Goal: Task Accomplishment & Management: Use online tool/utility

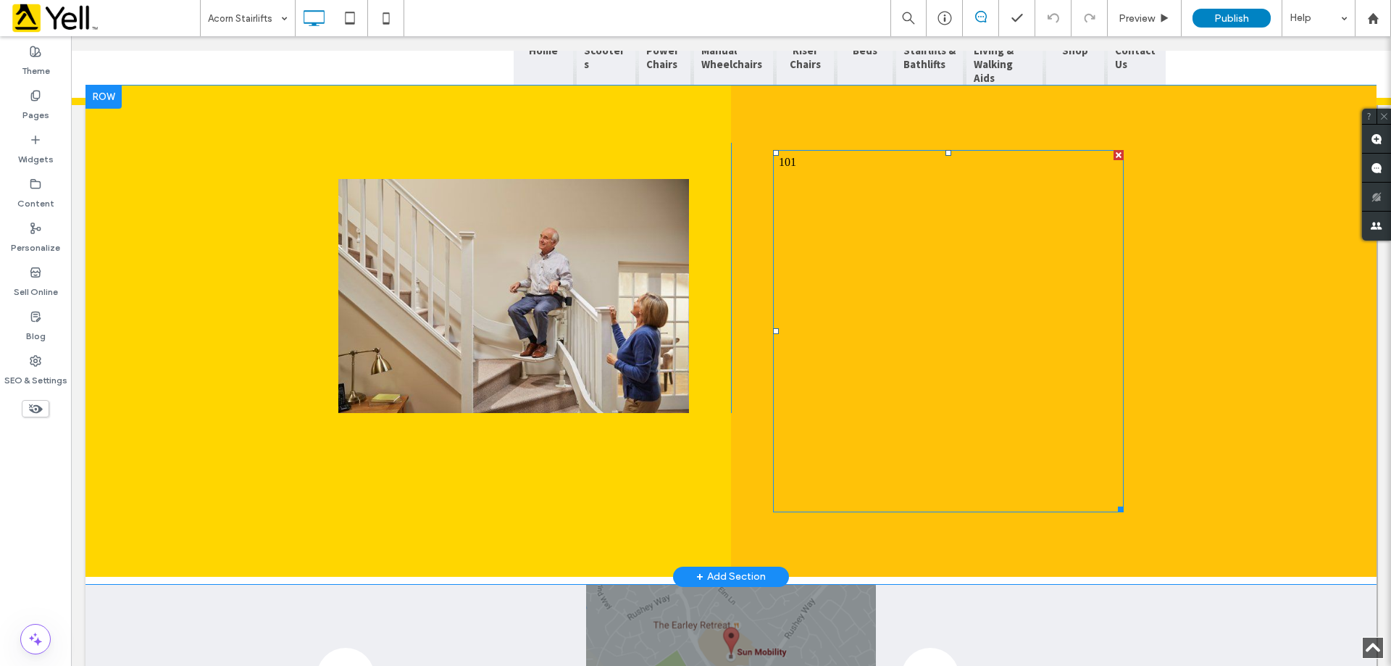
scroll to position [1330, 0]
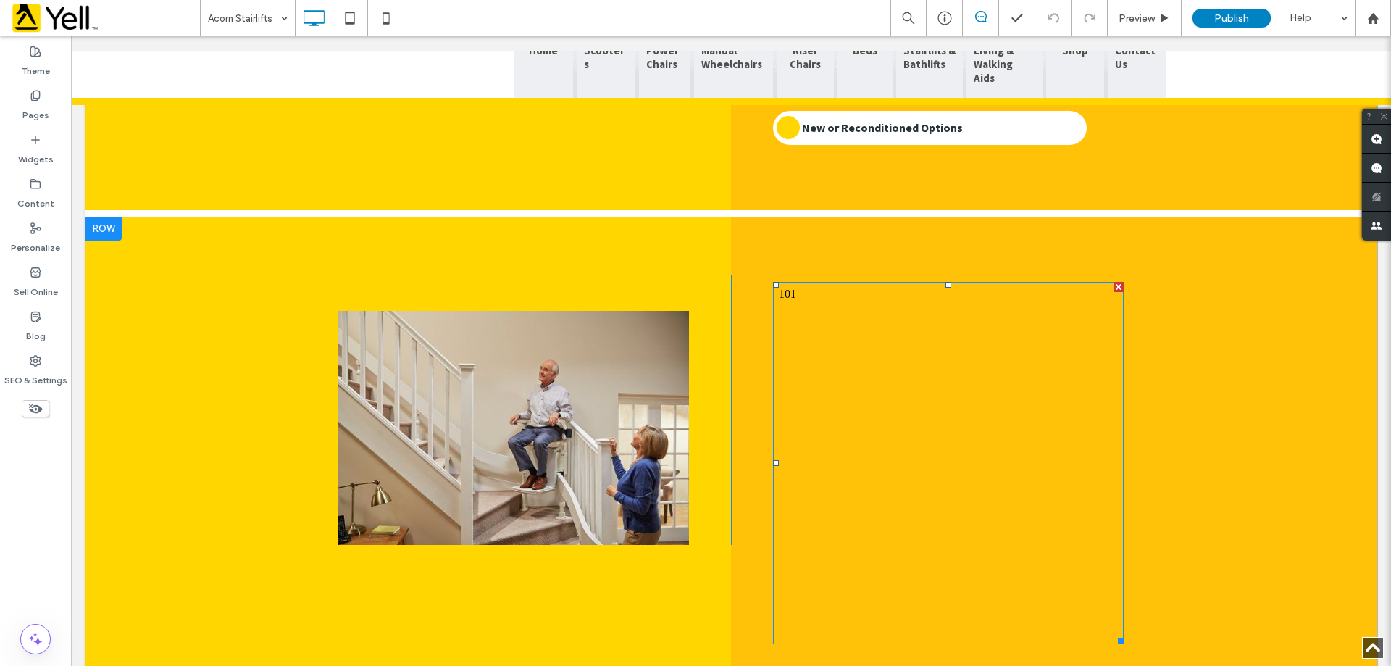
click at [778, 282] on span at bounding box center [948, 463] width 351 height 362
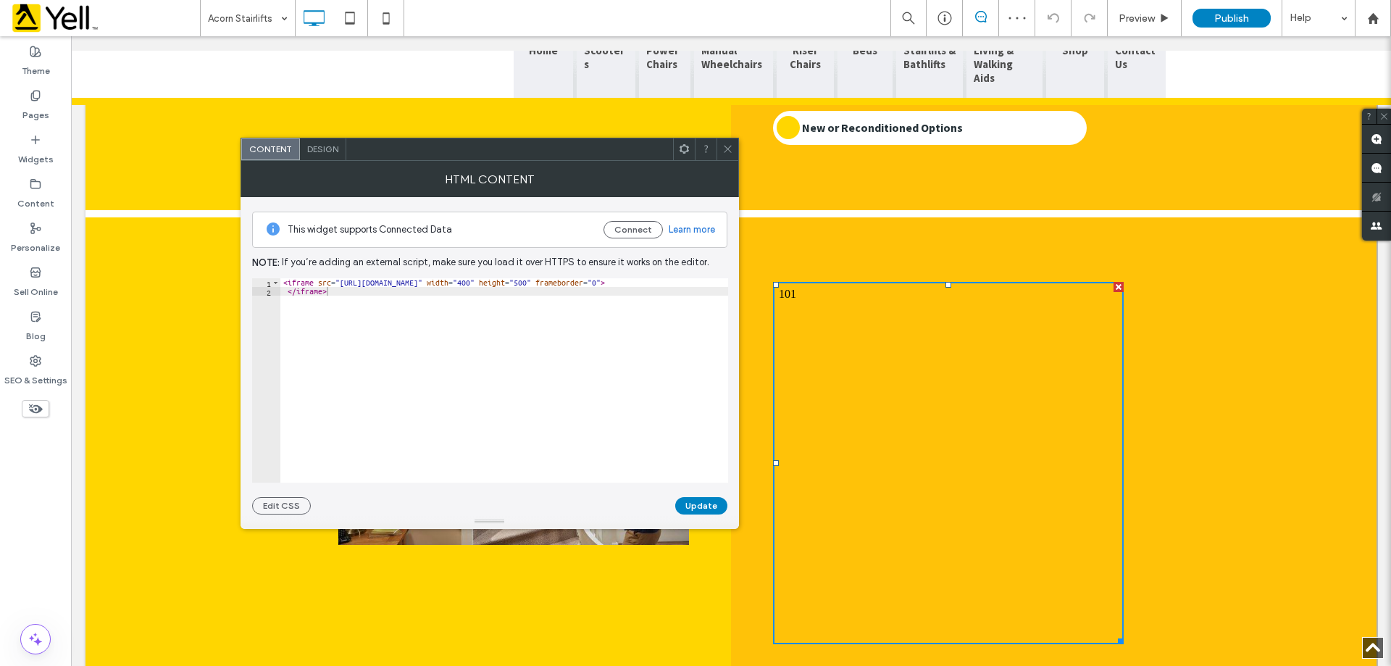
click at [727, 152] on icon at bounding box center [727, 148] width 11 height 11
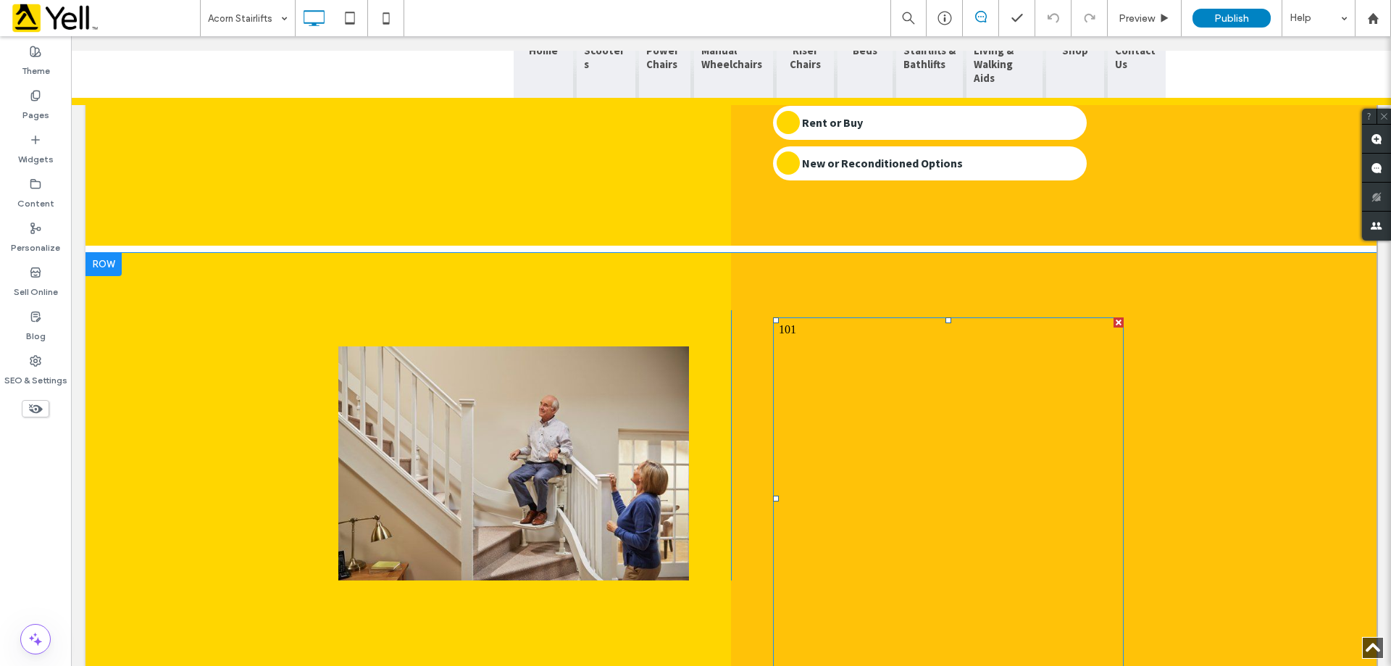
scroll to position [1258, 0]
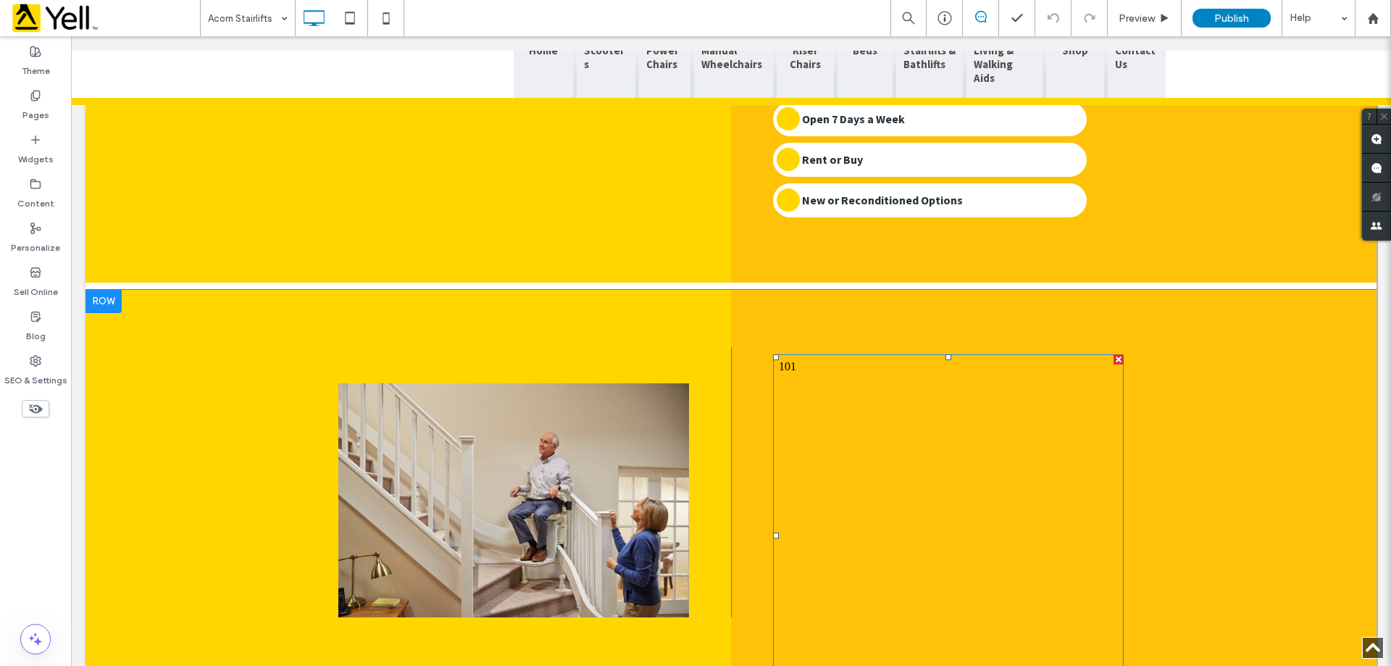
click at [779, 354] on span at bounding box center [948, 535] width 351 height 362
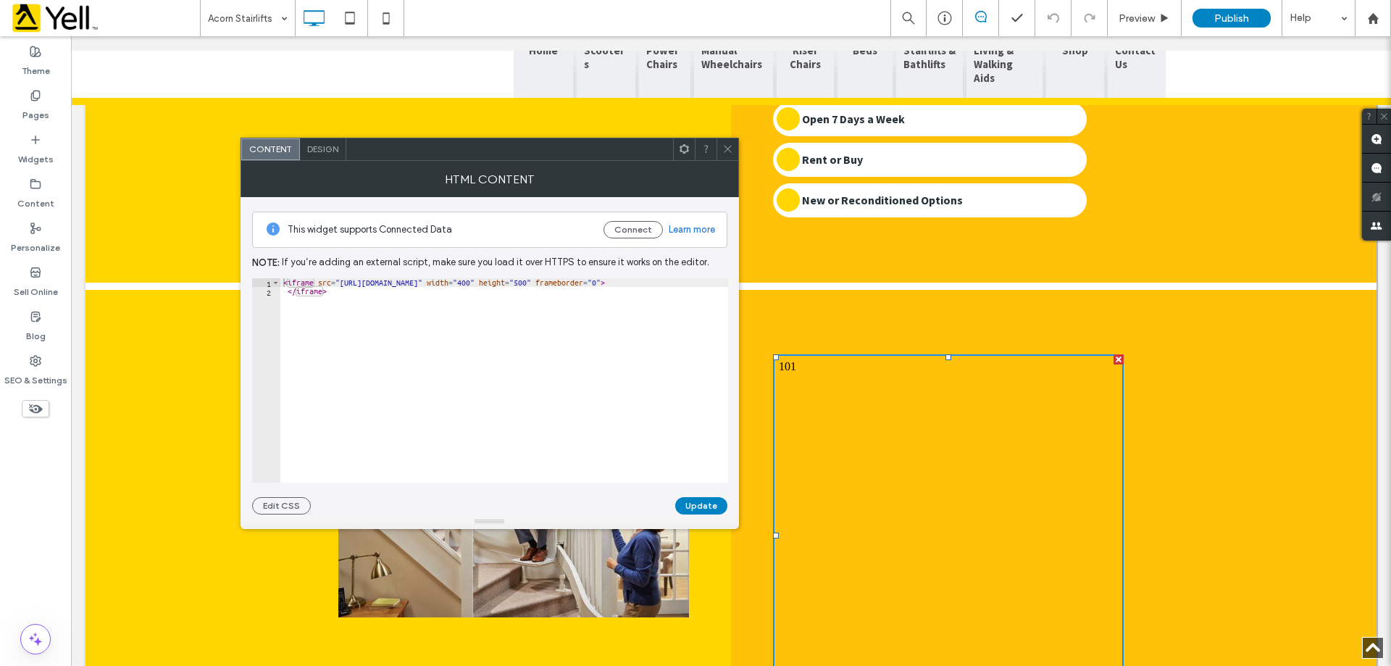
click at [730, 146] on icon at bounding box center [727, 148] width 11 height 11
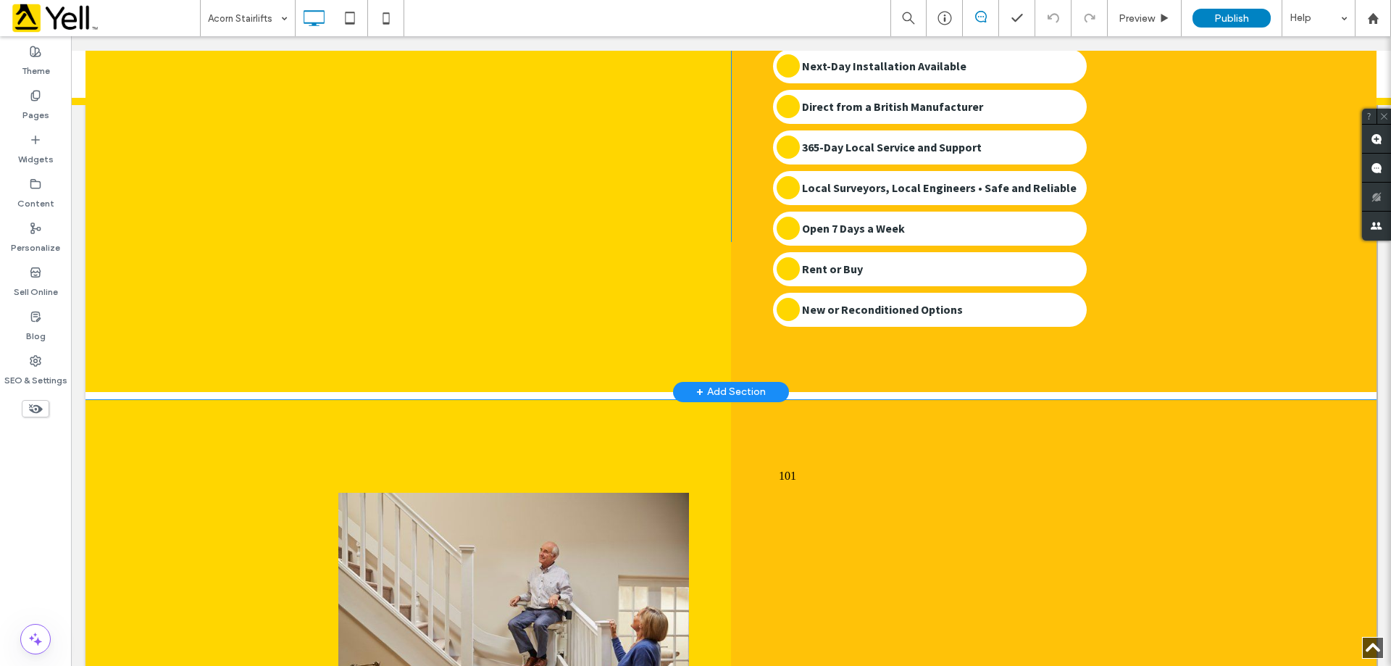
scroll to position [1186, 0]
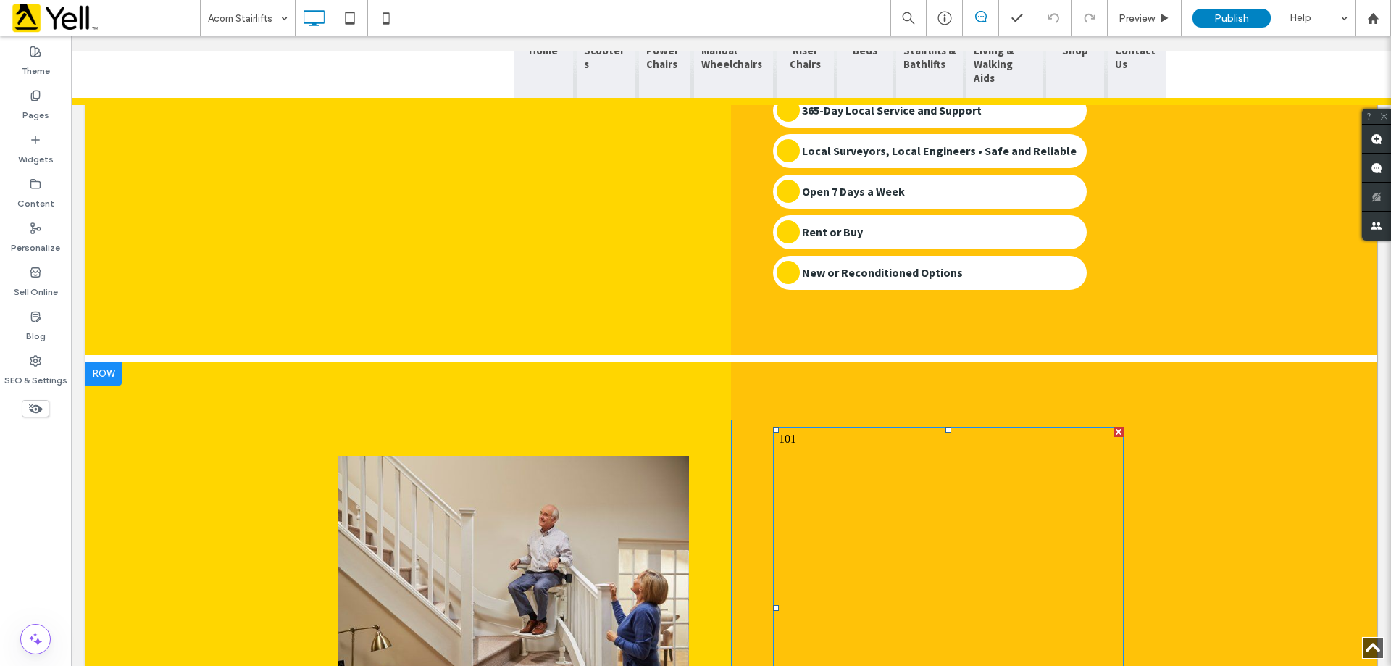
click at [786, 427] on span at bounding box center [948, 608] width 351 height 362
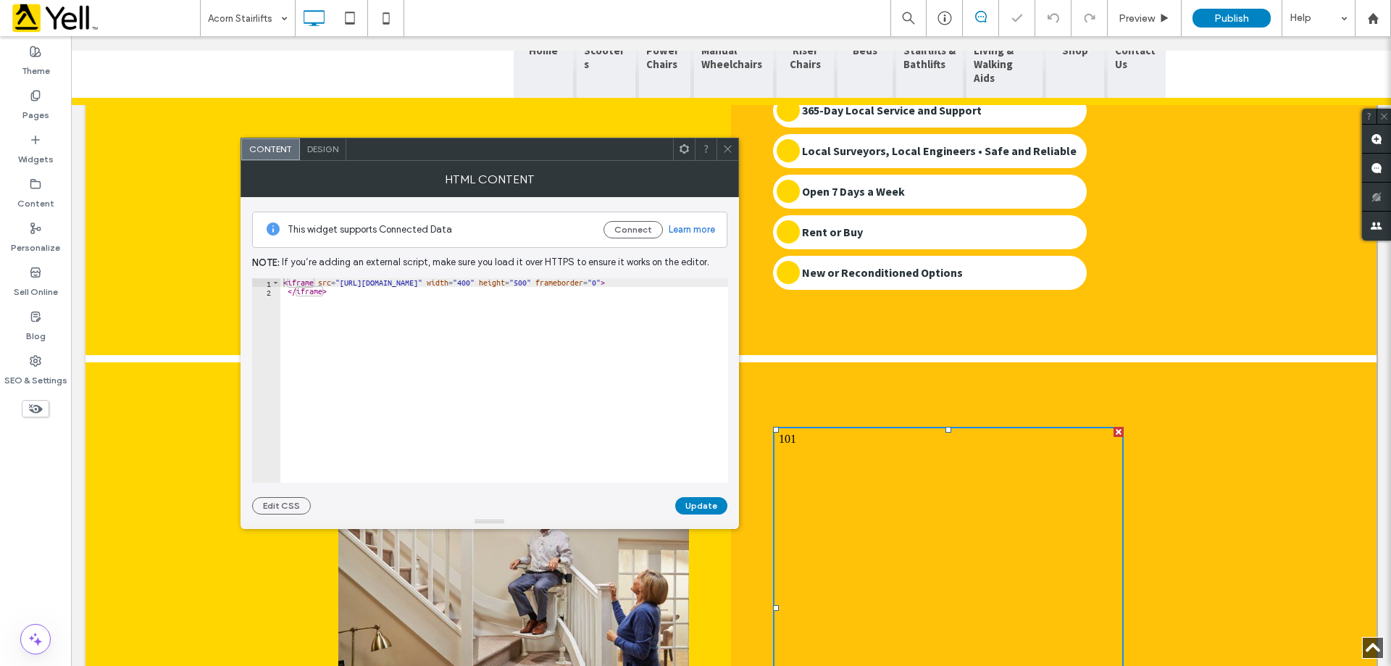
click at [722, 146] on icon at bounding box center [727, 148] width 11 height 11
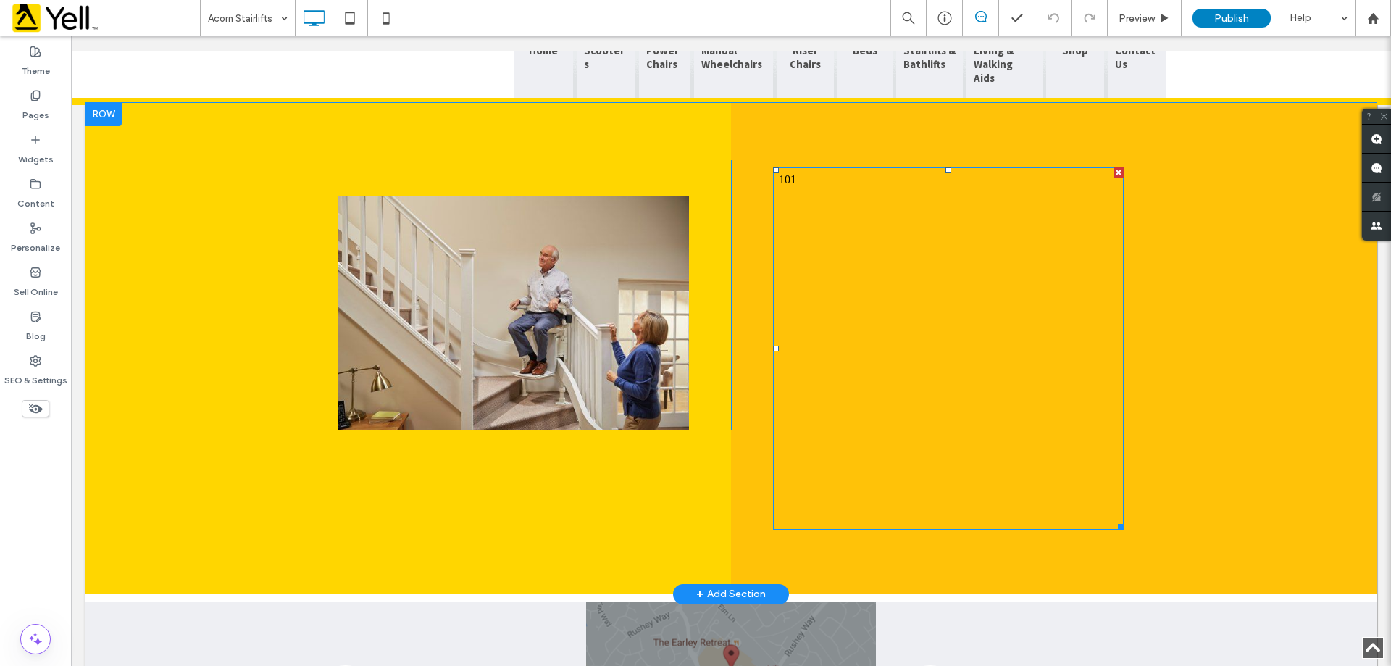
scroll to position [1449, 0]
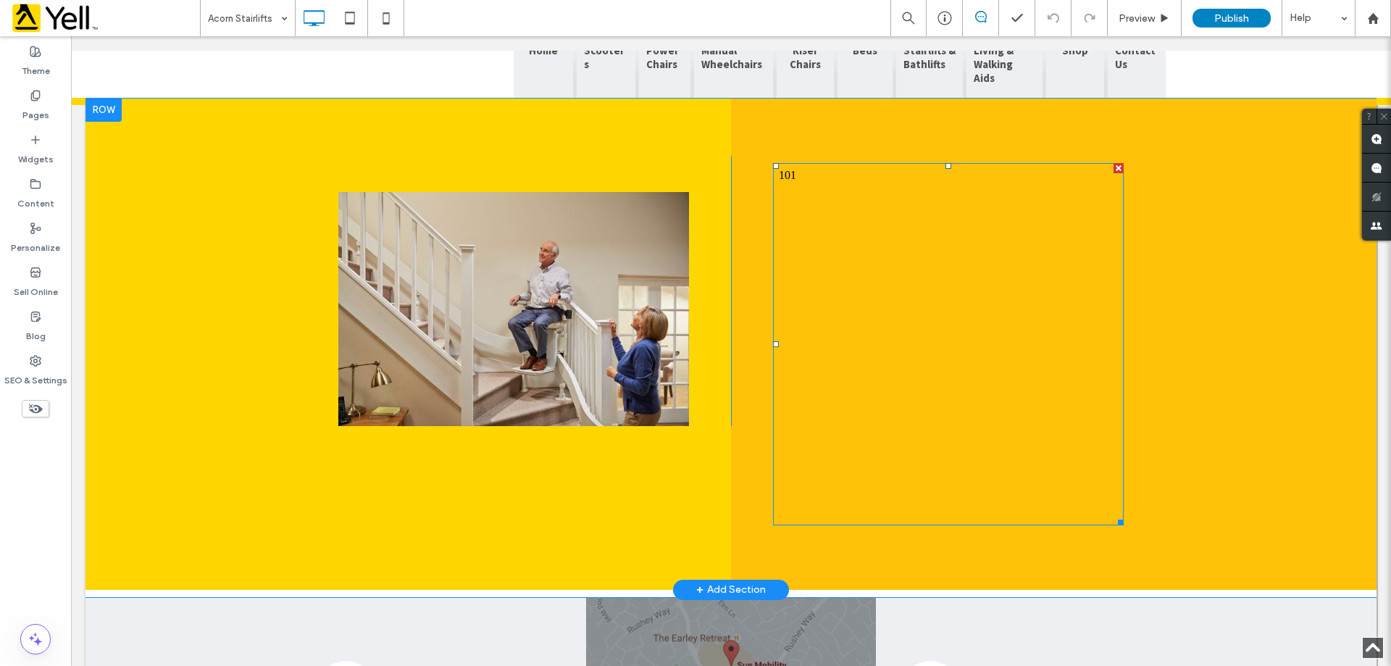
click at [785, 163] on span at bounding box center [948, 344] width 351 height 362
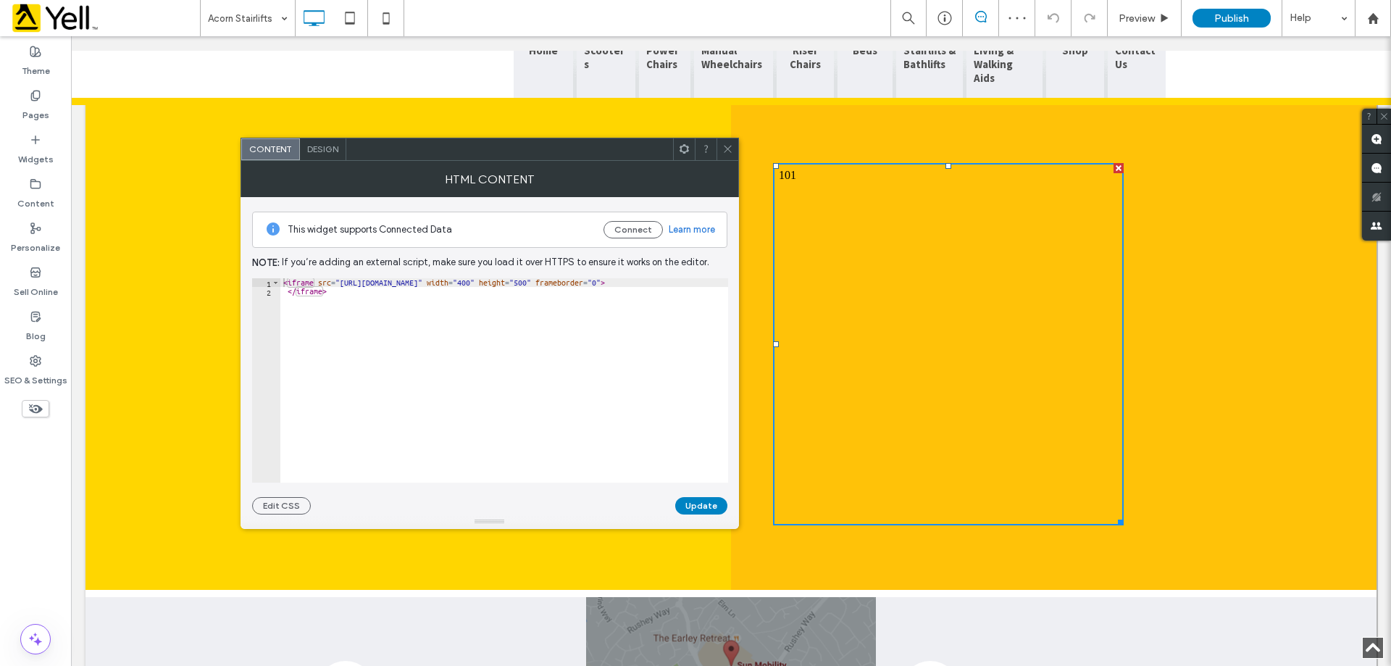
click at [726, 145] on icon at bounding box center [727, 148] width 11 height 11
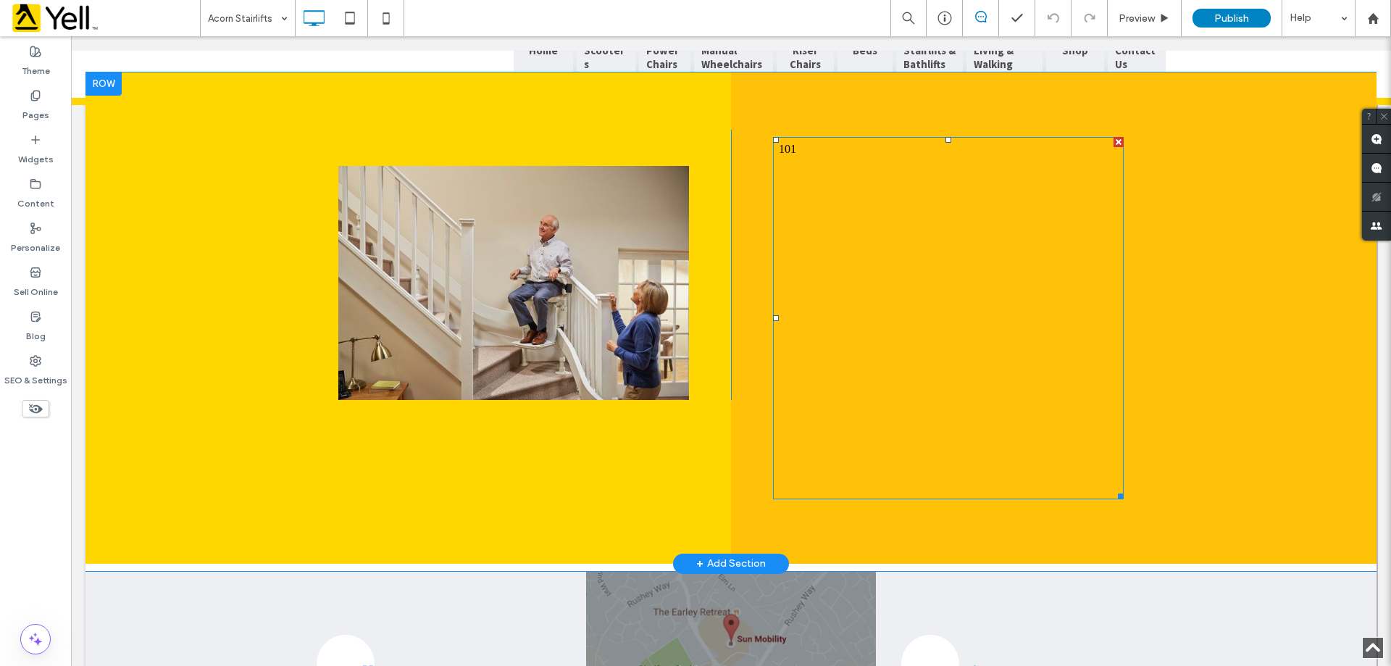
scroll to position [1258, 0]
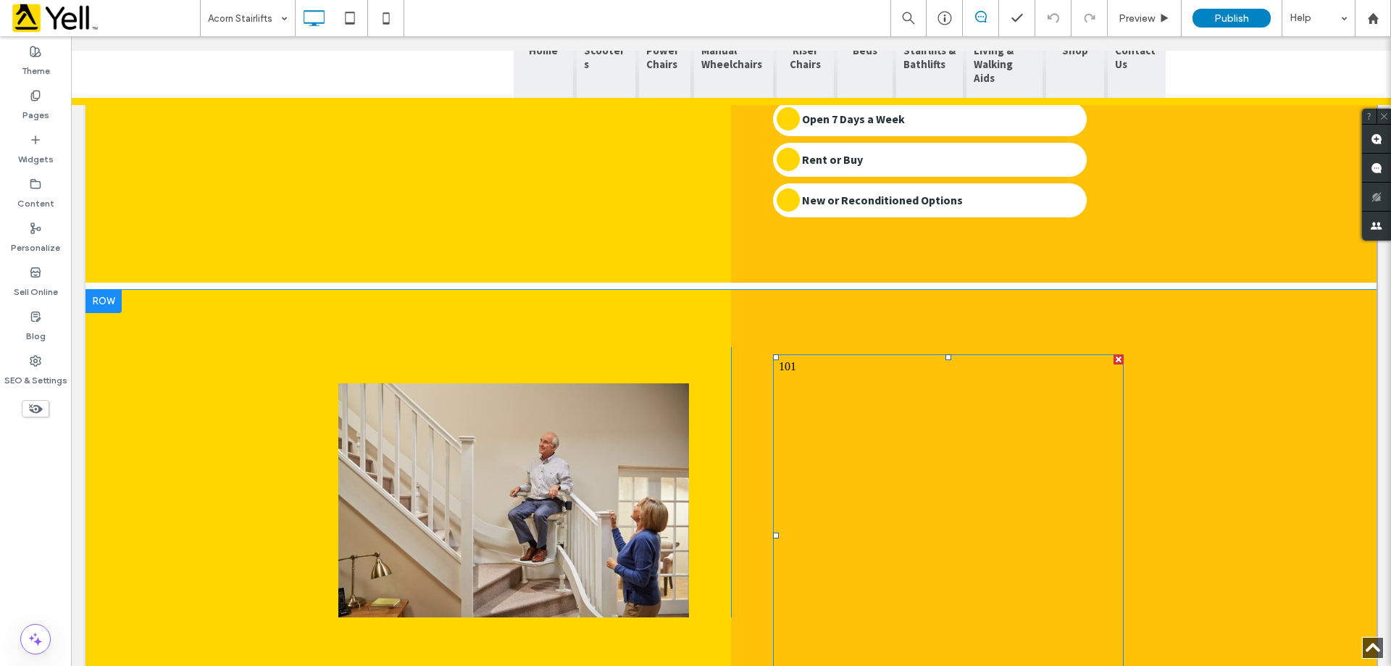
click at [783, 354] on span at bounding box center [948, 535] width 351 height 362
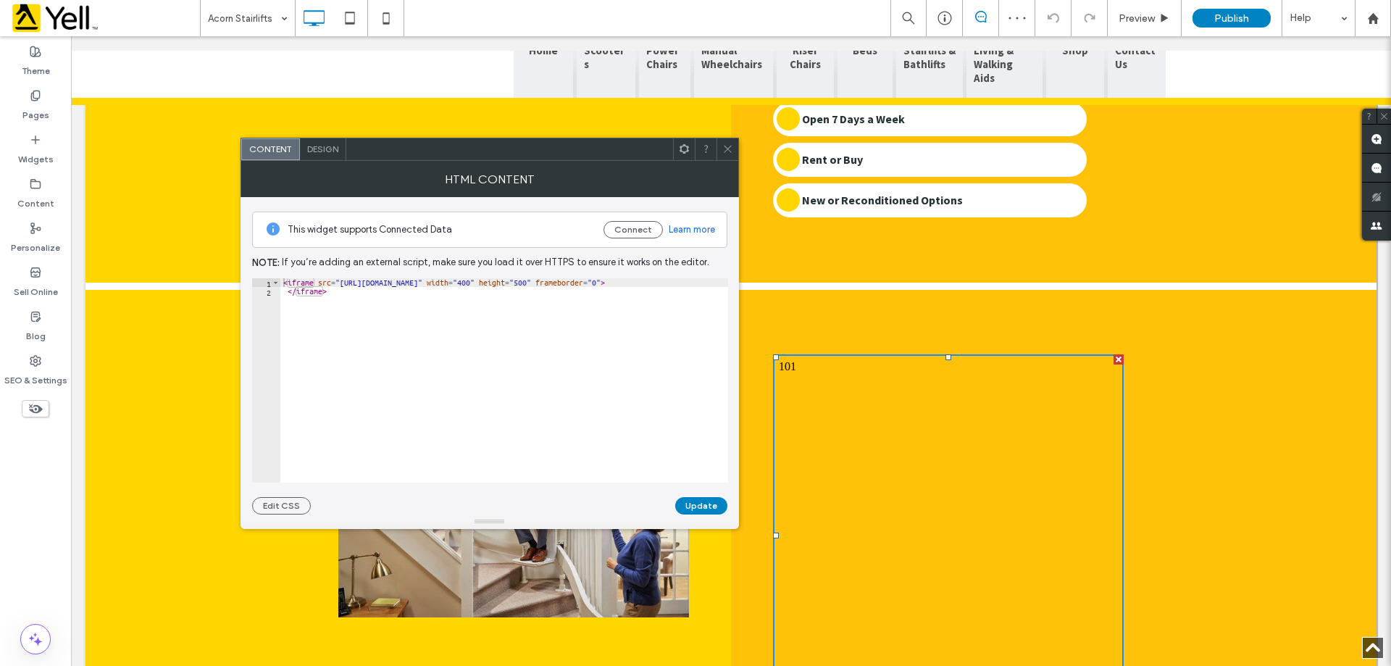
click at [405, 284] on div "< iframe src = "[URL][DOMAIN_NAME]" width = "400" height = "500" frameborder = …" at bounding box center [504, 389] width 448 height 222
drag, startPoint x: 701, startPoint y: 284, endPoint x: 266, endPoint y: 283, distance: 435.5
click at [266, 283] on div "**********" at bounding box center [490, 380] width 476 height 204
click at [266, 283] on div "1" at bounding box center [266, 282] width 28 height 9
type textarea "**********"
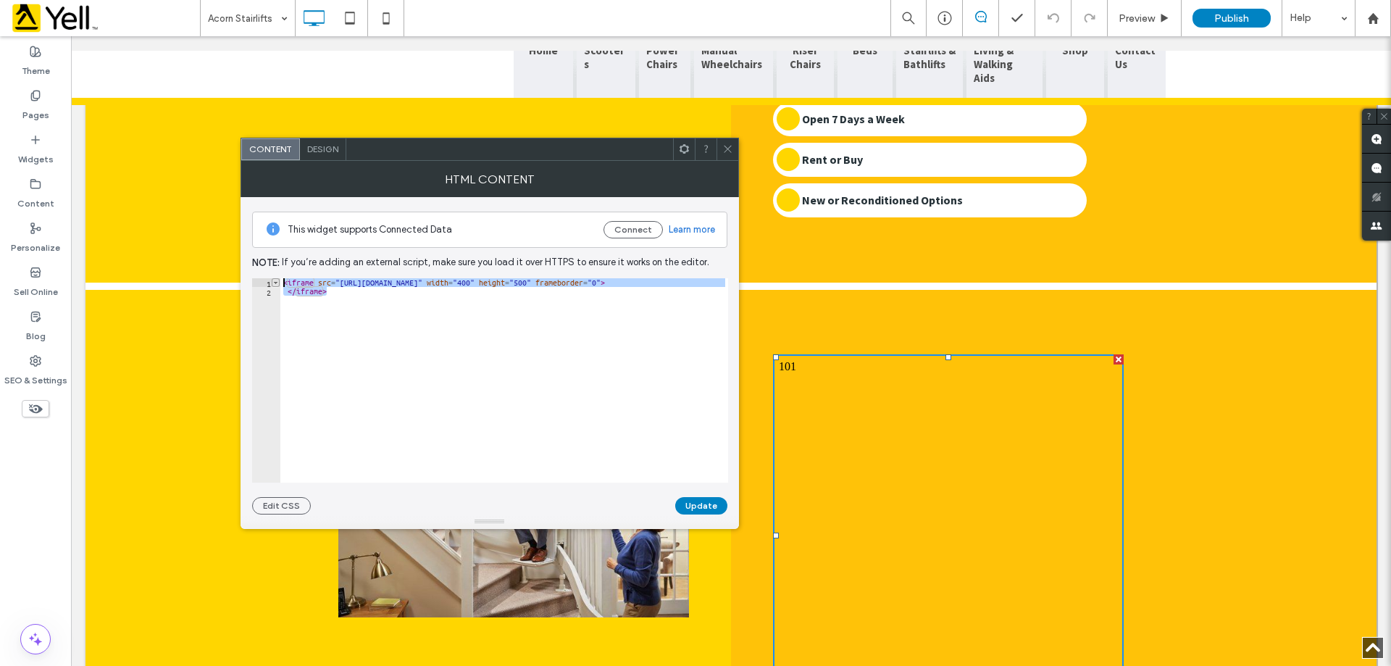
drag, startPoint x: 337, startPoint y: 292, endPoint x: 272, endPoint y: 280, distance: 66.2
click at [272, 280] on div "**********" at bounding box center [490, 380] width 476 height 204
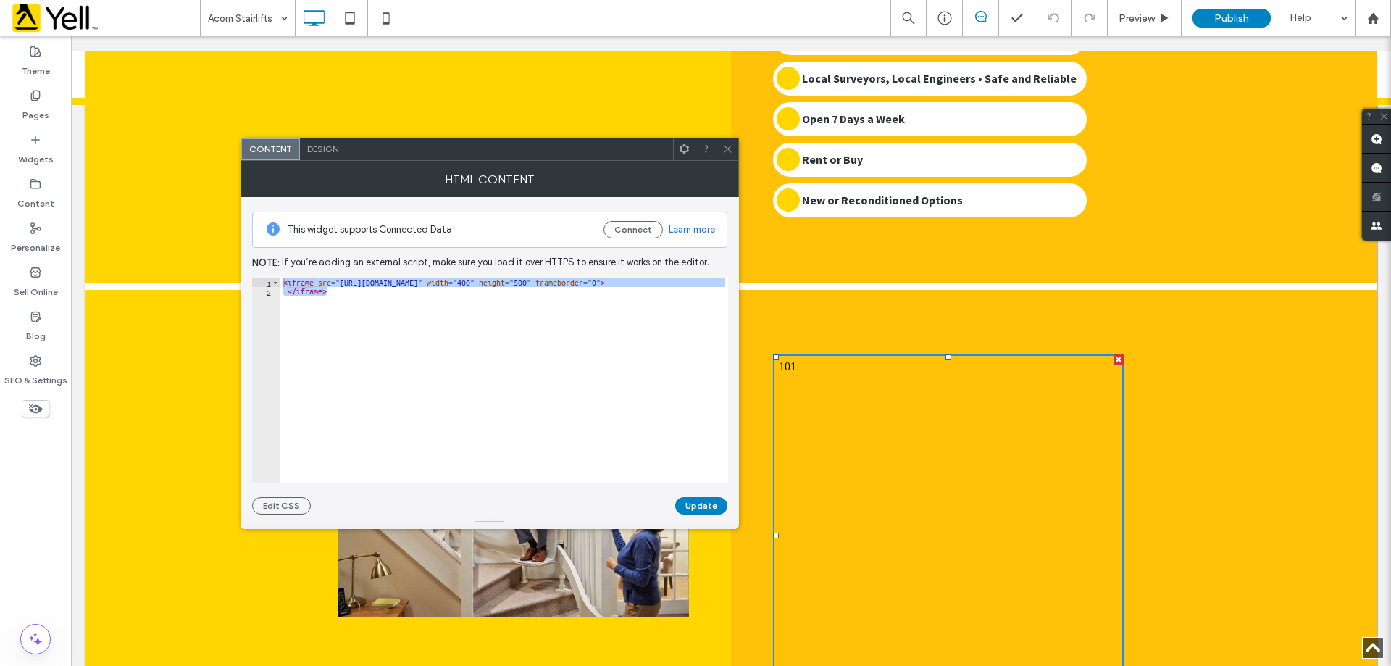
drag, startPoint x: 1171, startPoint y: 196, endPoint x: 1204, endPoint y: 196, distance: 32.6
click at [1172, 196] on div "Click To Paste Why choose us? Next-Day Installation Available Direct from a Bri…" at bounding box center [731, 61] width 1291 height 457
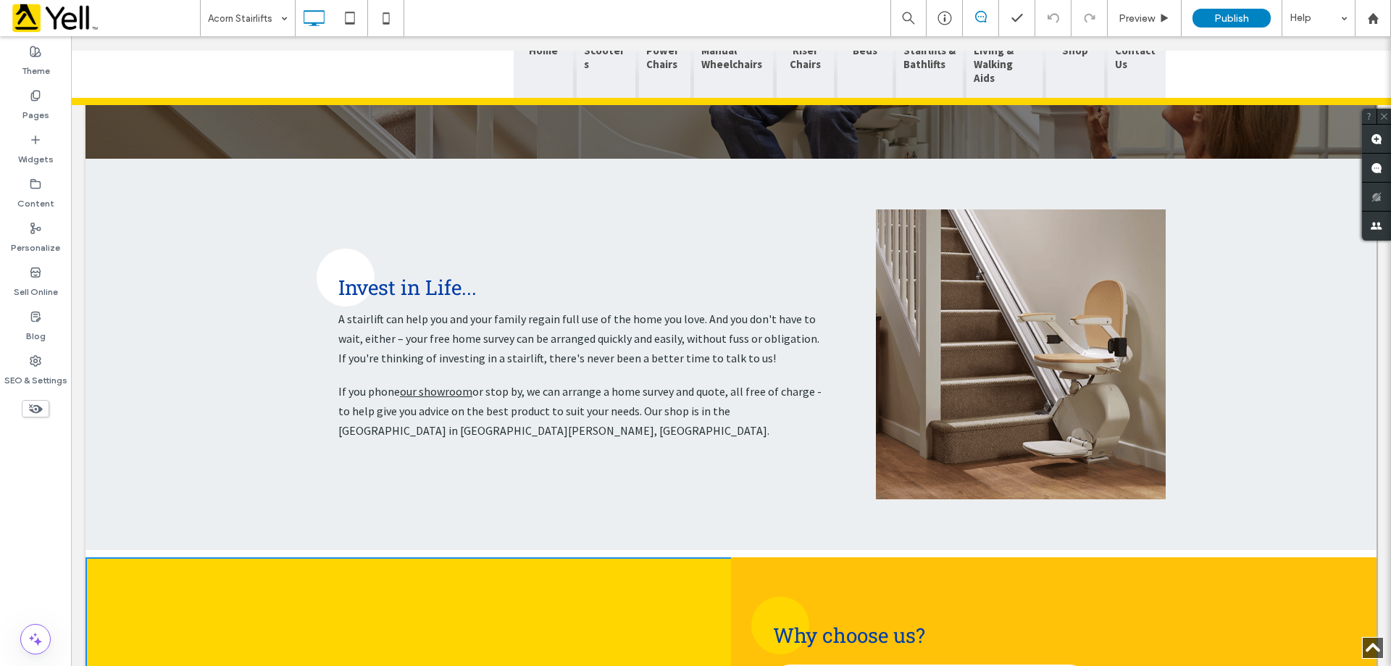
scroll to position [99, 0]
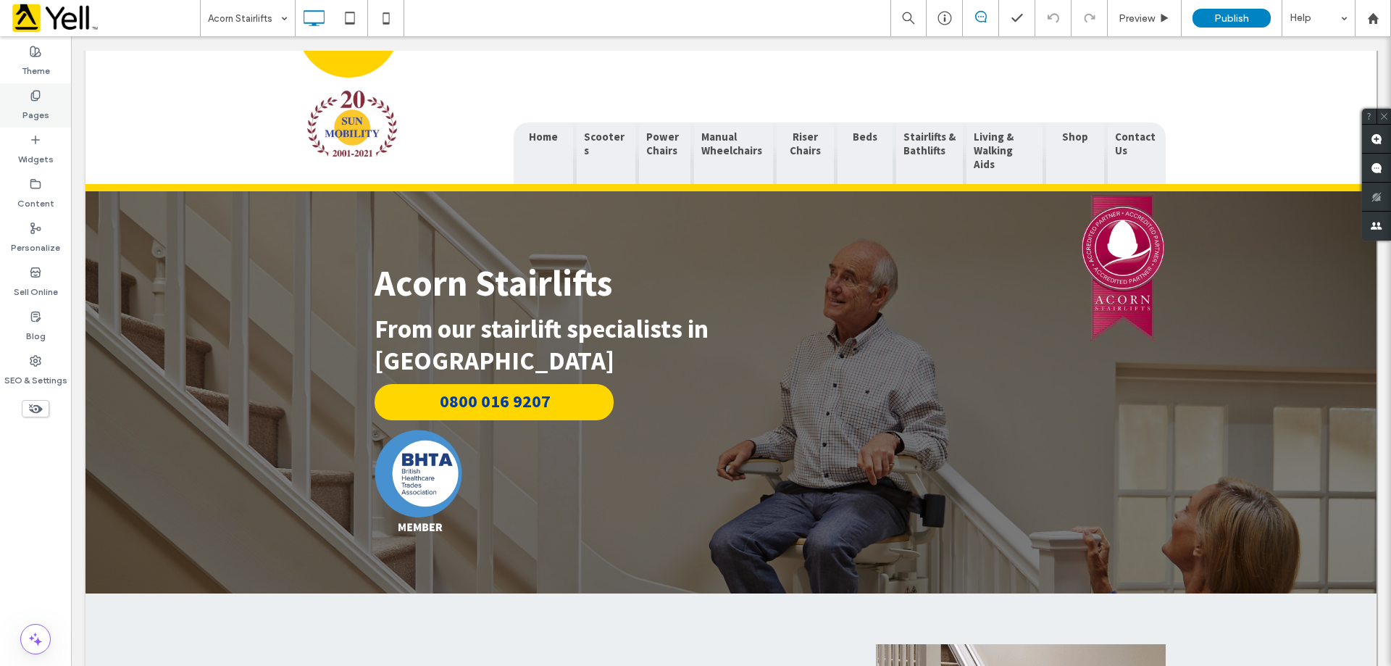
click at [38, 97] on icon at bounding box center [36, 96] width 12 height 12
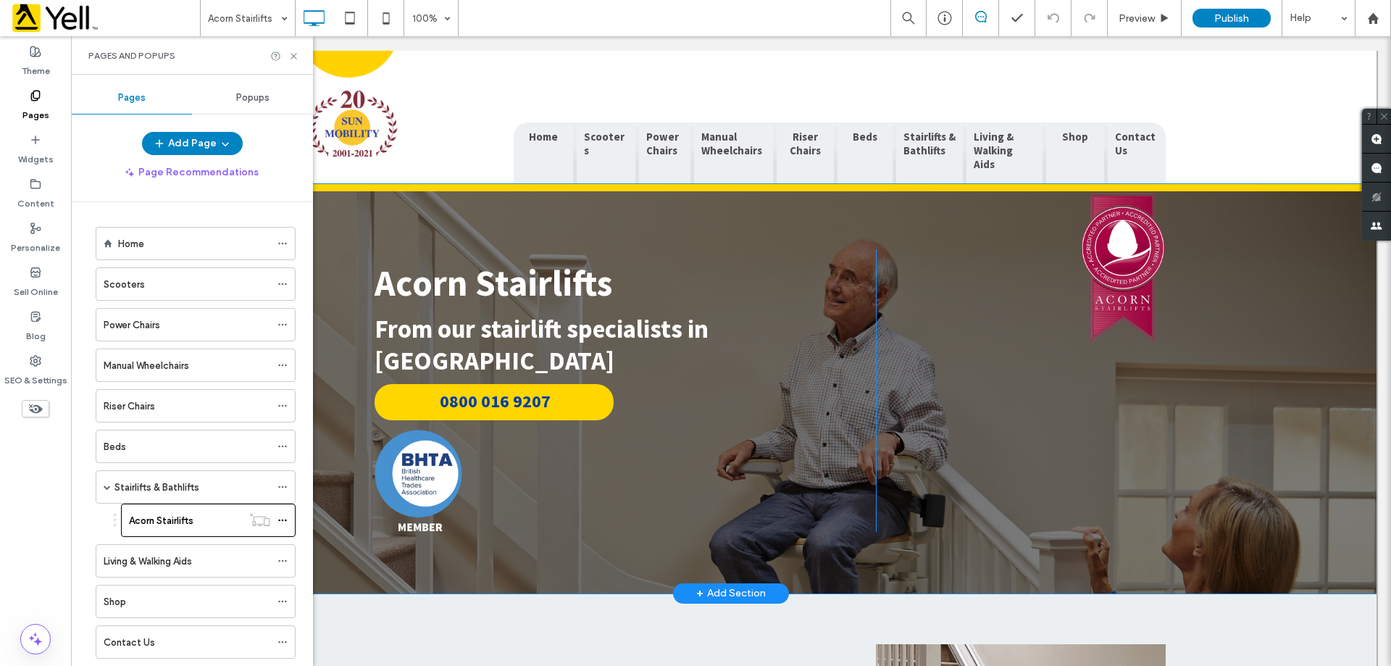
click at [715, 403] on div "Acorn Stairlifts From our stairlift specialists in [GEOGRAPHIC_DATA] 0800 016 9…" at bounding box center [586, 390] width 580 height 282
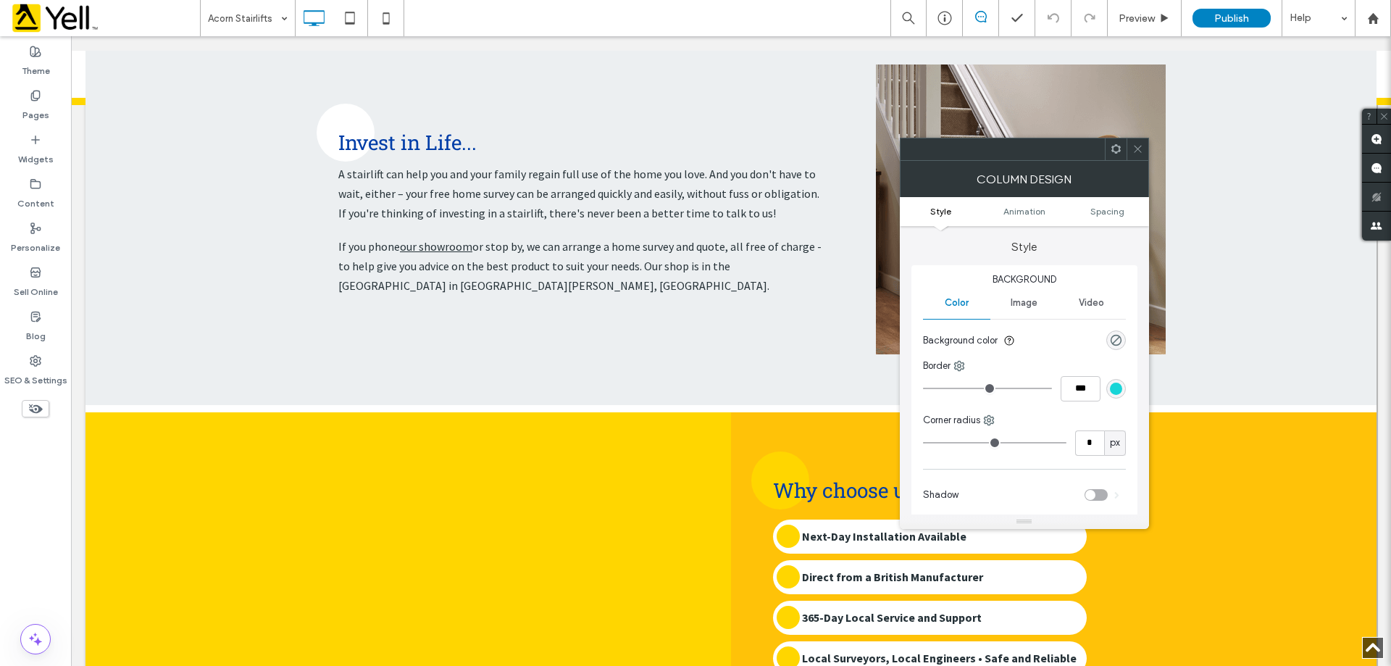
scroll to position [823, 0]
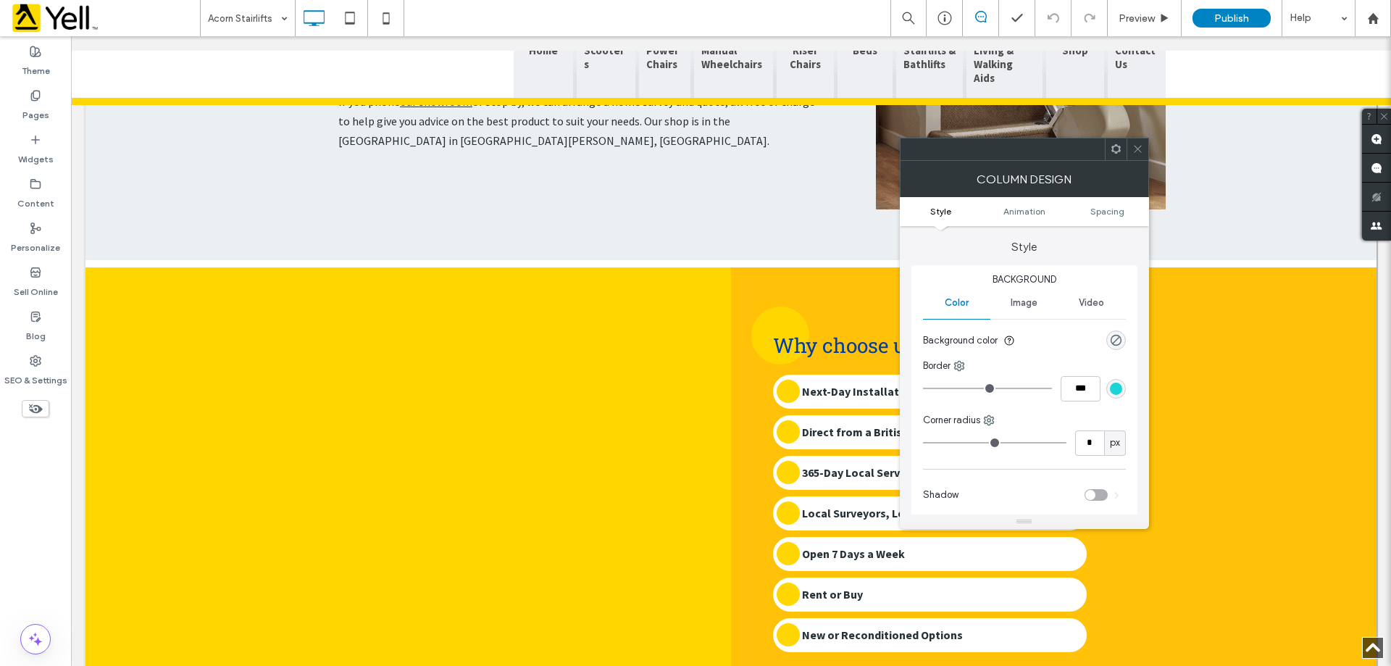
click at [1139, 162] on div "Column Design" at bounding box center [1024, 179] width 249 height 36
click at [1142, 149] on icon at bounding box center [1138, 148] width 11 height 11
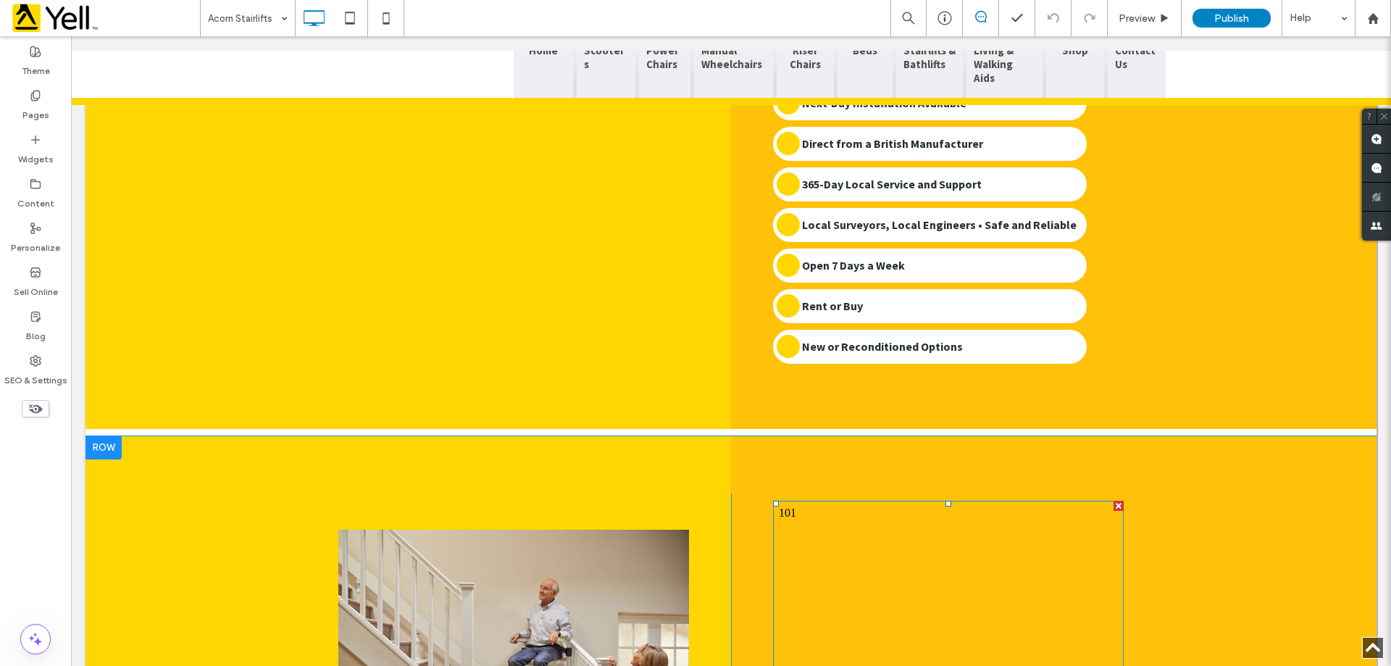
scroll to position [1041, 0]
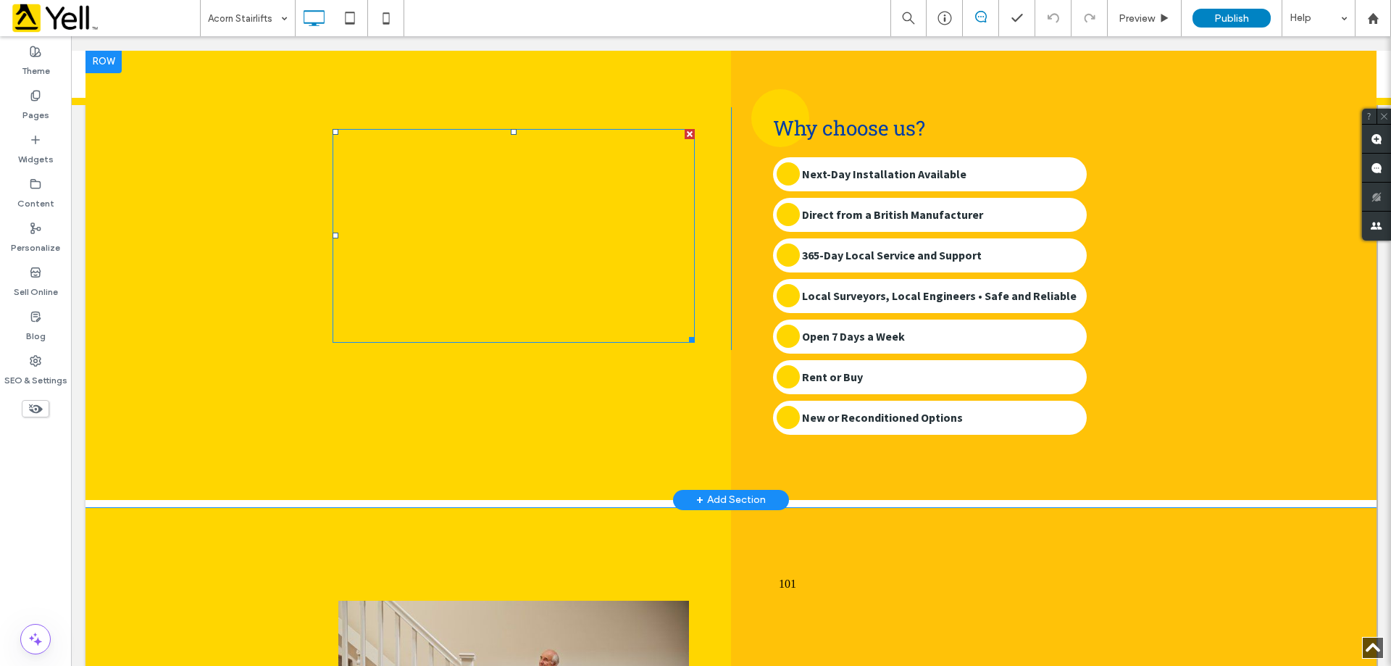
click at [654, 129] on span at bounding box center [514, 236] width 362 height 214
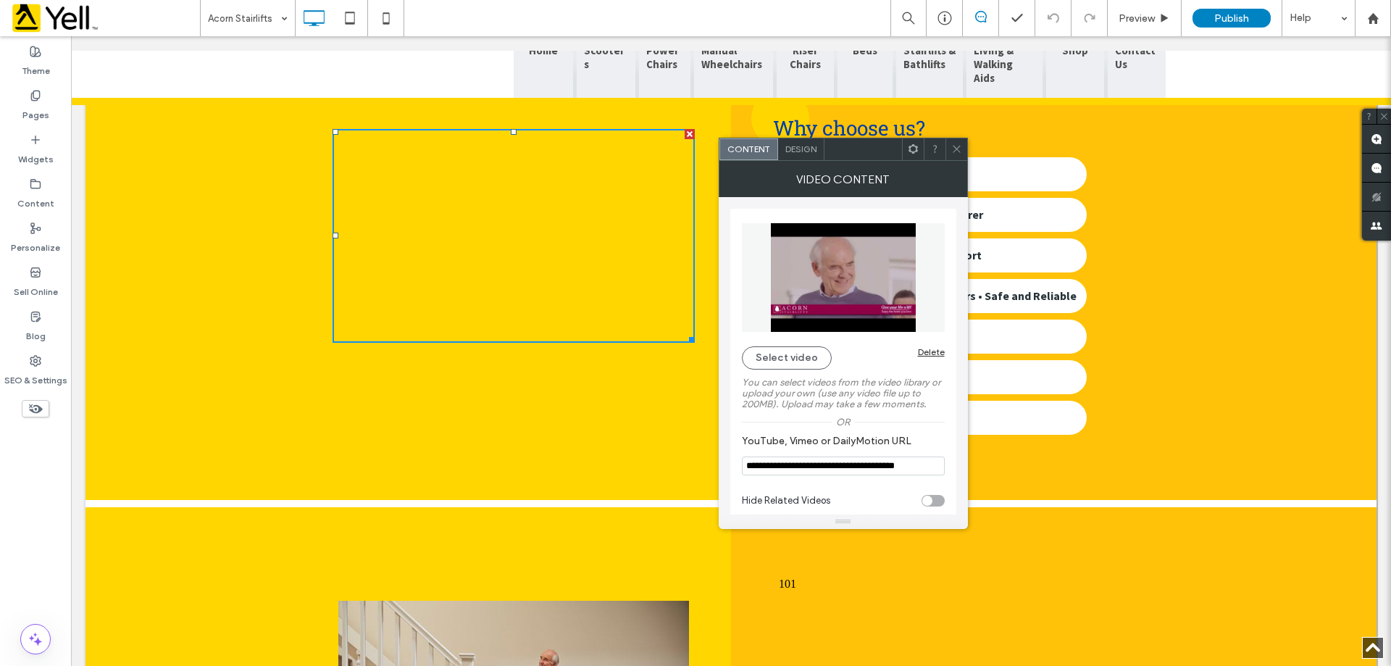
scroll to position [0, 23]
drag, startPoint x: 744, startPoint y: 467, endPoint x: 949, endPoint y: 459, distance: 205.3
click at [949, 459] on div "**********" at bounding box center [843, 368] width 226 height 318
click at [959, 146] on icon at bounding box center [956, 148] width 11 height 11
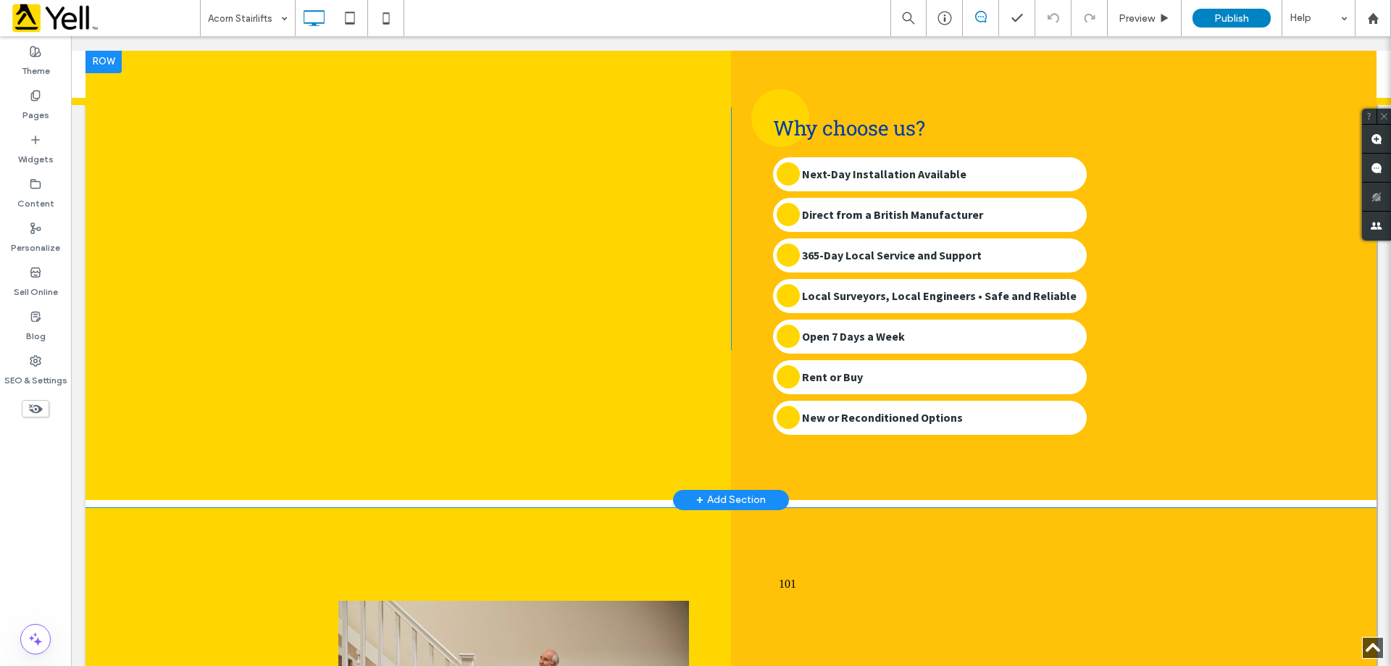
scroll to position [1403, 0]
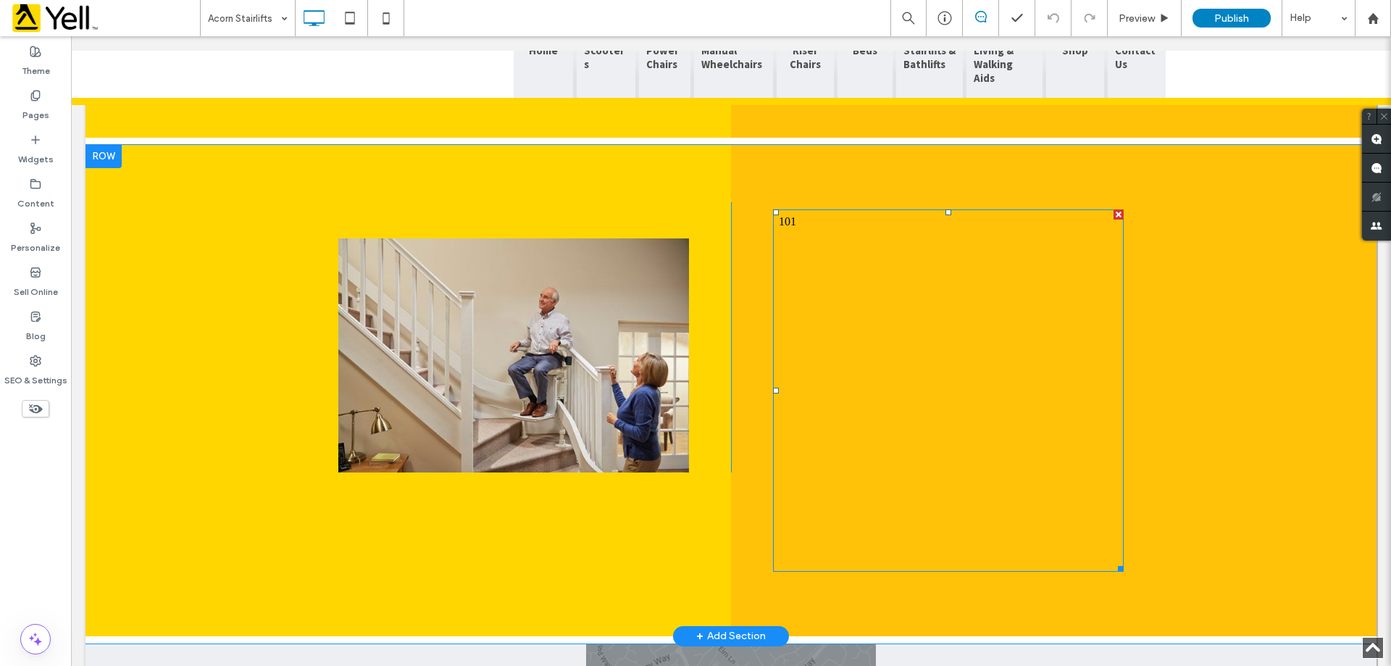
click at [780, 209] on span at bounding box center [948, 390] width 351 height 362
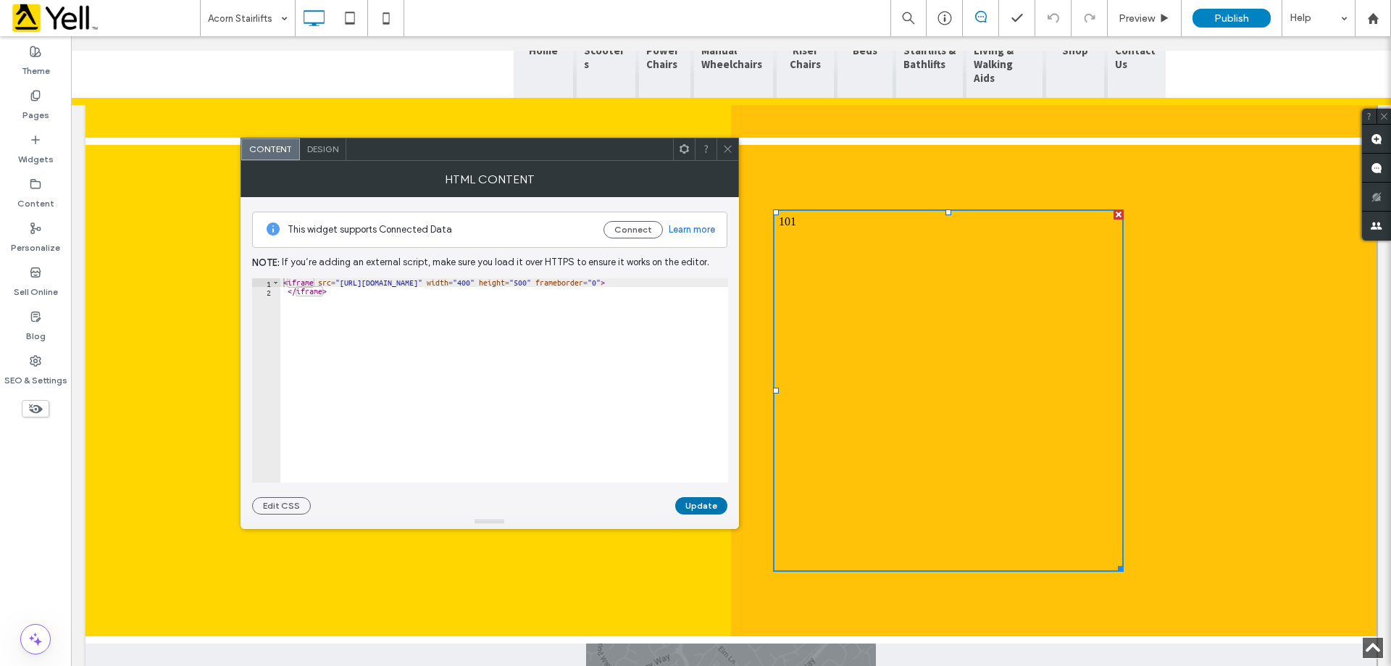
click at [715, 501] on button "Update" at bounding box center [701, 505] width 52 height 17
click at [728, 150] on use at bounding box center [727, 149] width 7 height 7
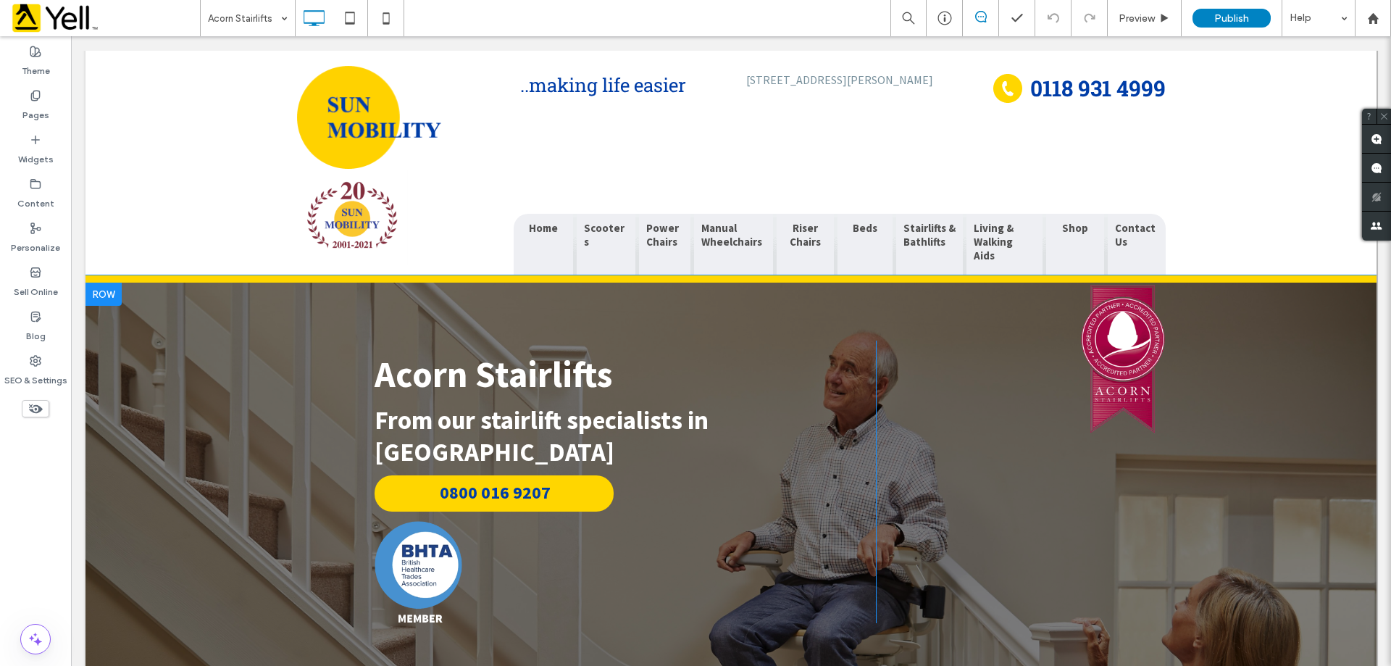
scroll to position [0, 0]
